Goal: Information Seeking & Learning: Check status

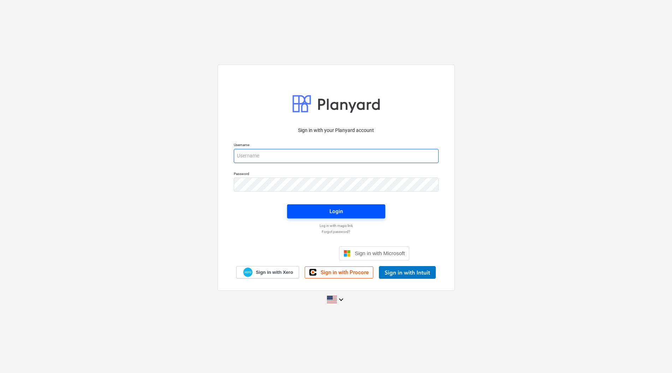
type input "[PERSON_NAME][EMAIL_ADDRESS][DOMAIN_NAME]"
click at [307, 212] on span "Login" at bounding box center [335, 211] width 81 height 9
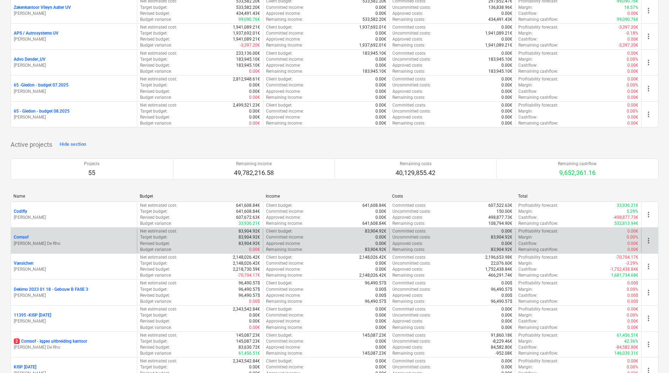
scroll to position [141, 0]
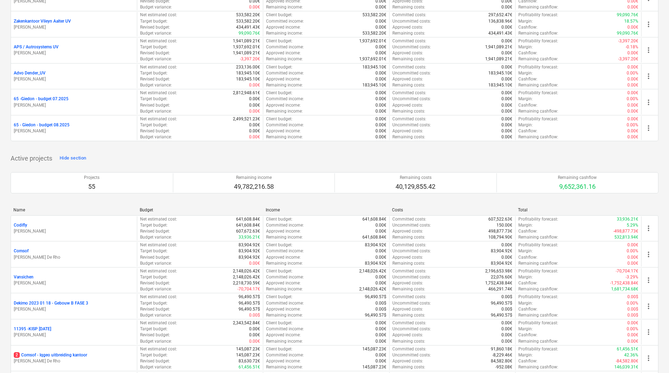
click at [20, 226] on p "Codifly" at bounding box center [20, 225] width 13 height 6
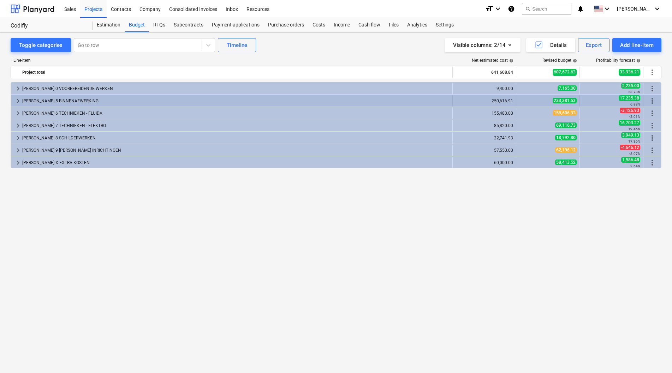
click at [16, 98] on span "keyboard_arrow_right" at bounding box center [18, 101] width 8 height 8
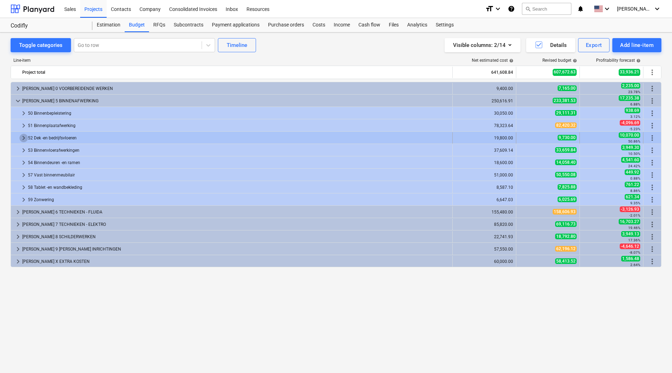
click at [22, 136] on span "keyboard_arrow_right" at bounding box center [23, 138] width 8 height 8
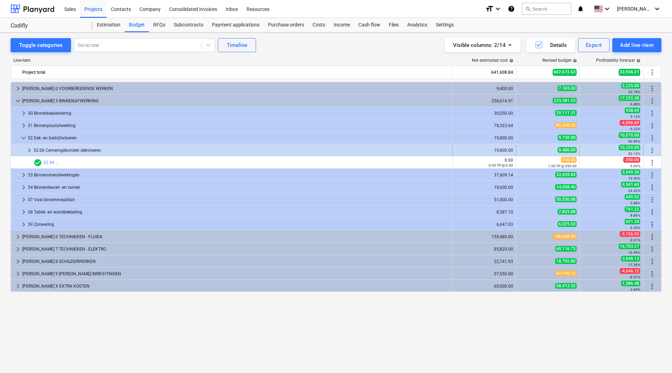
click at [29, 150] on span "keyboard_arrow_right" at bounding box center [29, 150] width 8 height 8
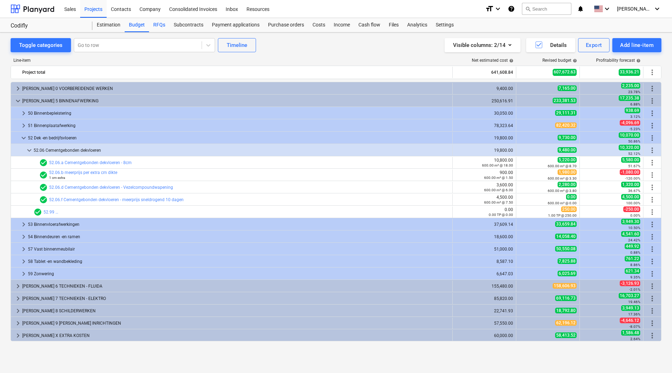
click at [158, 20] on div "RFQs" at bounding box center [159, 25] width 20 height 14
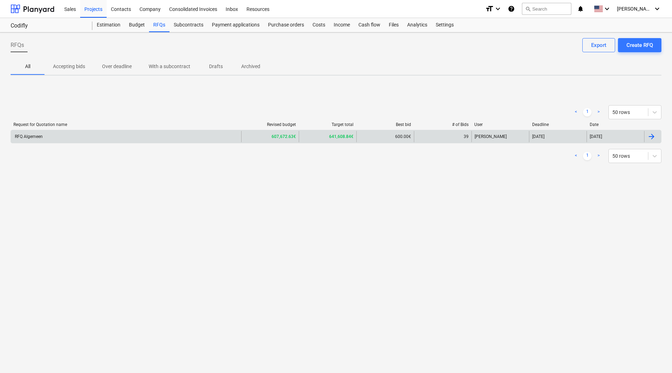
click at [111, 140] on div "RFQ Algemeen" at bounding box center [126, 136] width 230 height 11
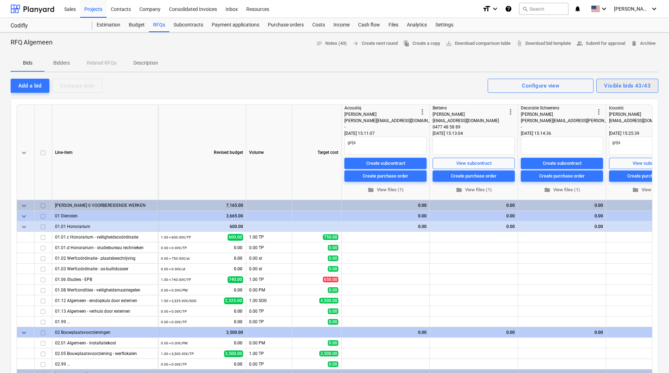
click at [620, 88] on div "Visible bids 43/43" at bounding box center [627, 85] width 47 height 9
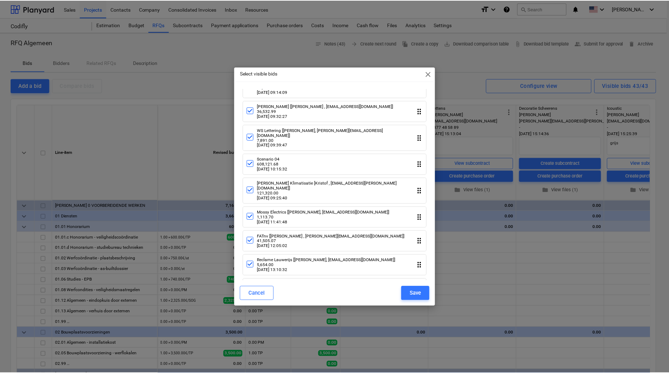
scroll to position [669, 0]
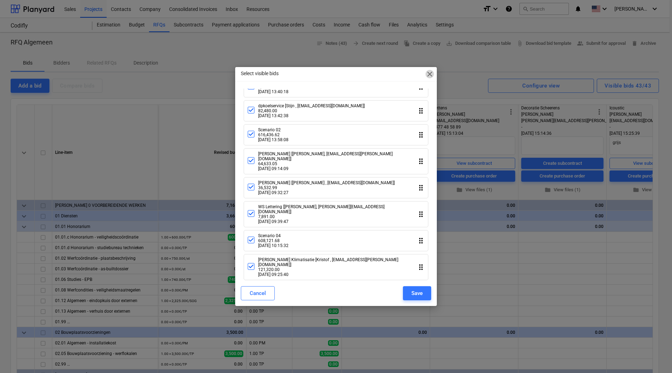
click at [427, 76] on span "close" at bounding box center [429, 74] width 8 height 8
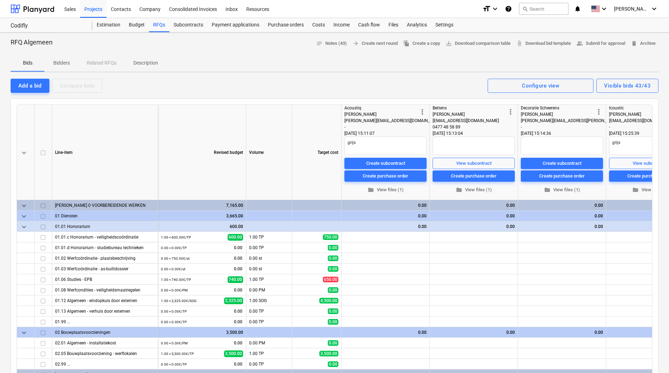
drag, startPoint x: 285, startPoint y: 372, endPoint x: 292, endPoint y: 371, distance: 6.8
click at [0, 0] on div "keyboard_arrow_down [PERSON_NAME] 5 BINNENAFWERKING 233,381.53 36,976.54 19,387…" at bounding box center [0, 0] width 0 height 0
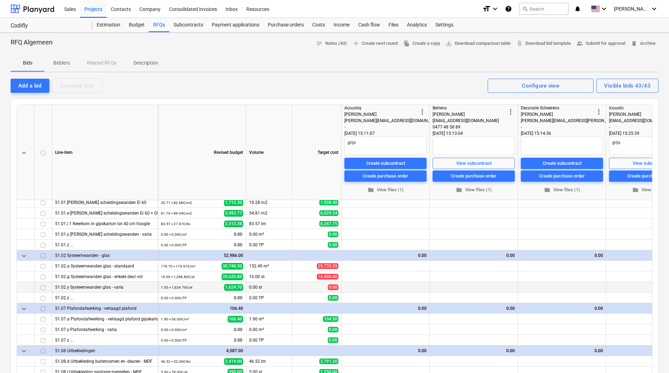
scroll to position [282, 0]
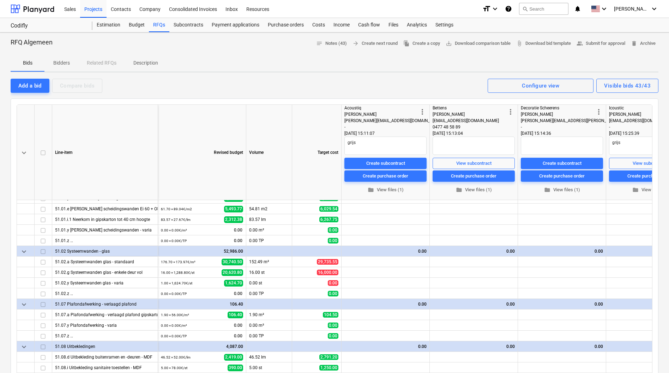
click at [248, 40] on div "RFQ Algemeen notes Notes (43) arrow_forward Create next round file_copy Create …" at bounding box center [335, 43] width 648 height 11
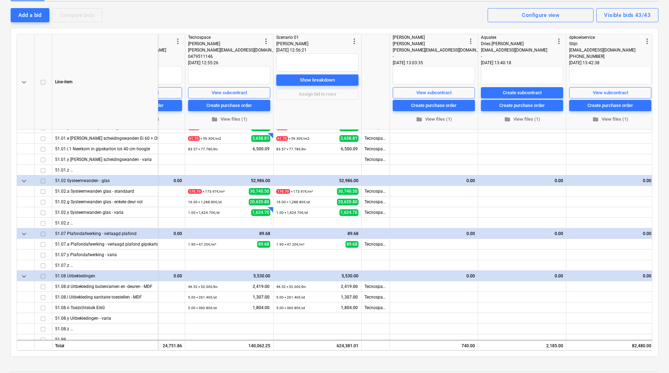
scroll to position [282, 2188]
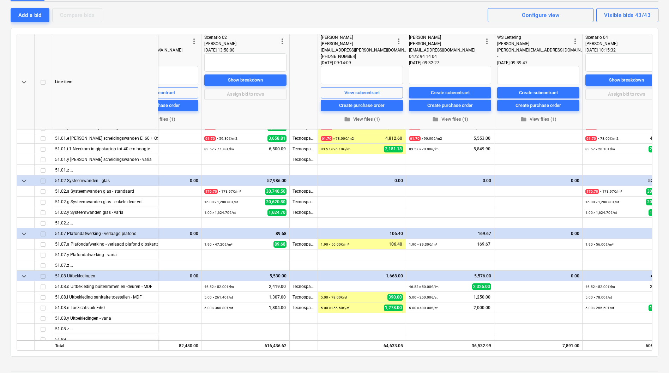
type textarea "x"
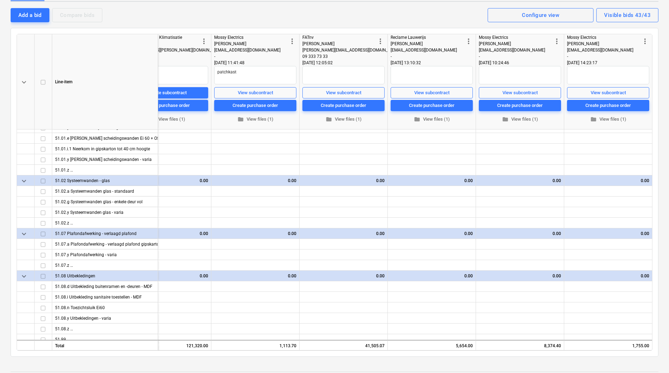
scroll to position [282, 3217]
